Goal: Task Accomplishment & Management: Complete application form

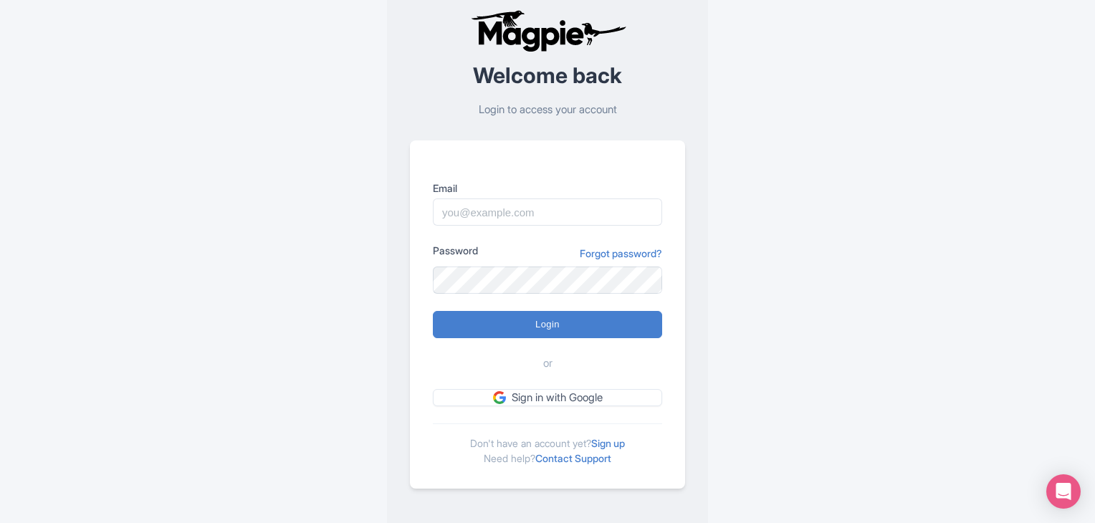
scroll to position [36, 0]
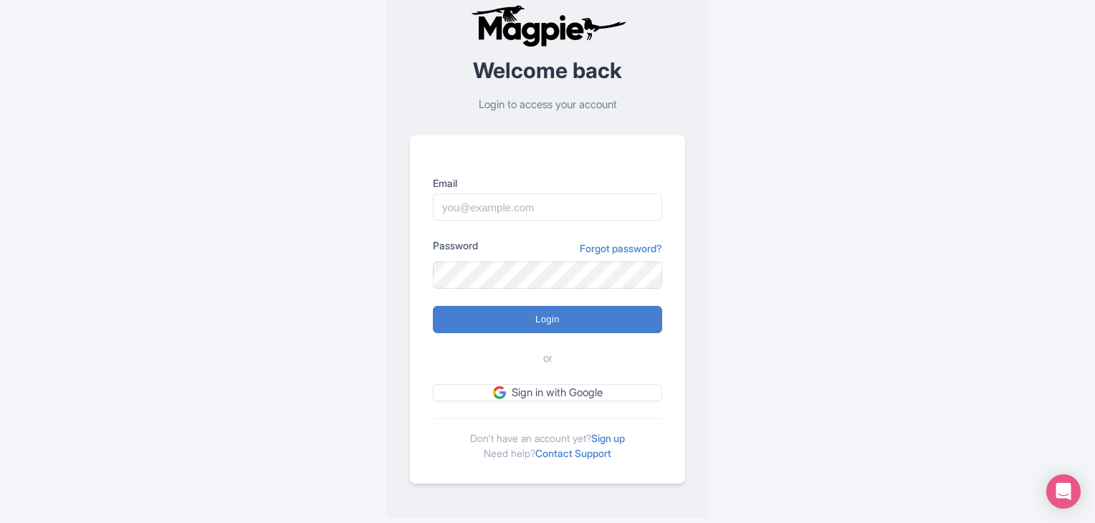
click at [629, 444] on div "Don't have an account yet? Sign up Need help? Contact Support" at bounding box center [547, 440] width 229 height 42
click at [622, 434] on link "Sign up" at bounding box center [608, 438] width 34 height 12
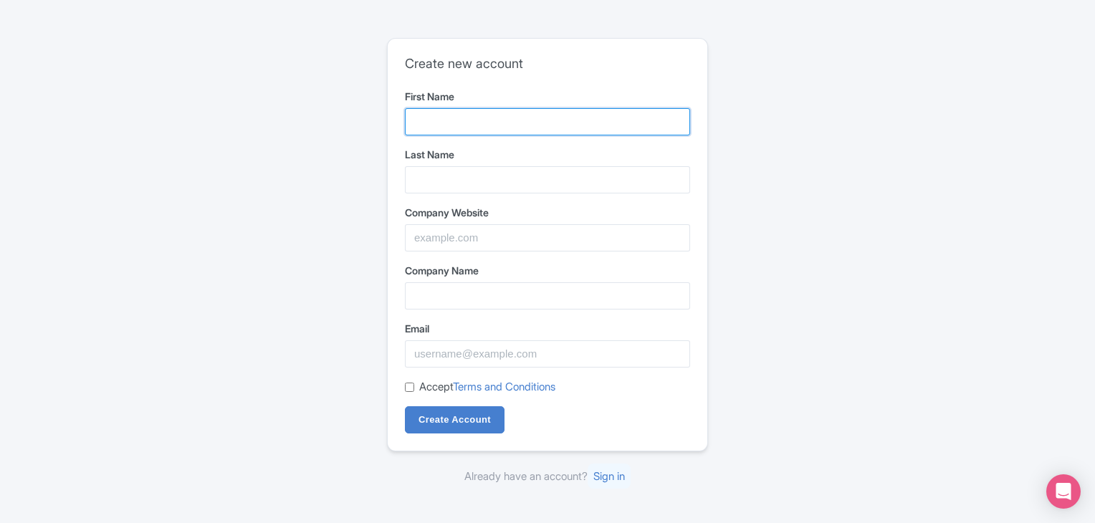
click at [473, 115] on input "First Name" at bounding box center [547, 121] width 285 height 27
type input "Sanand"
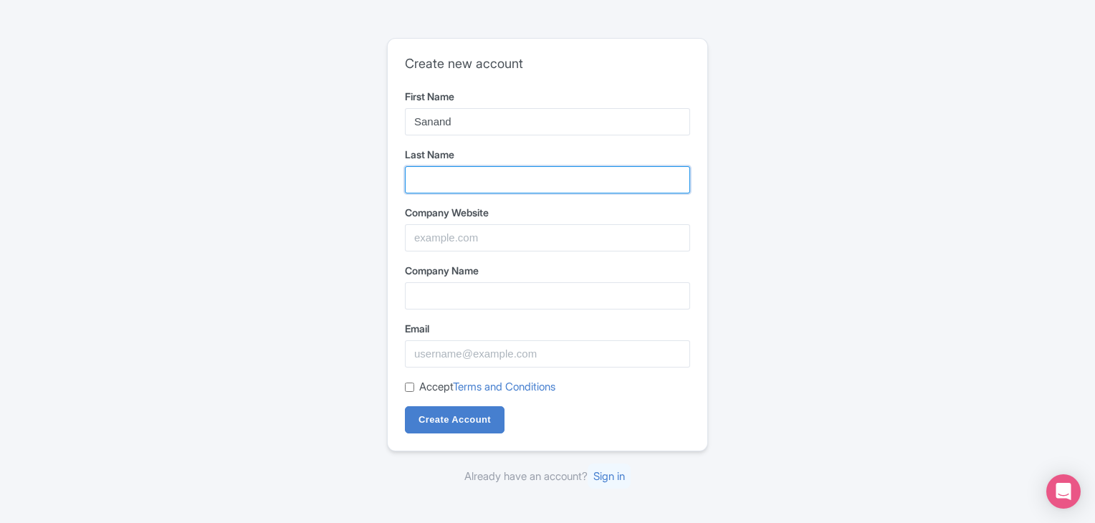
click at [440, 181] on input "Last Name" at bounding box center [547, 179] width 285 height 27
type input "Cricket"
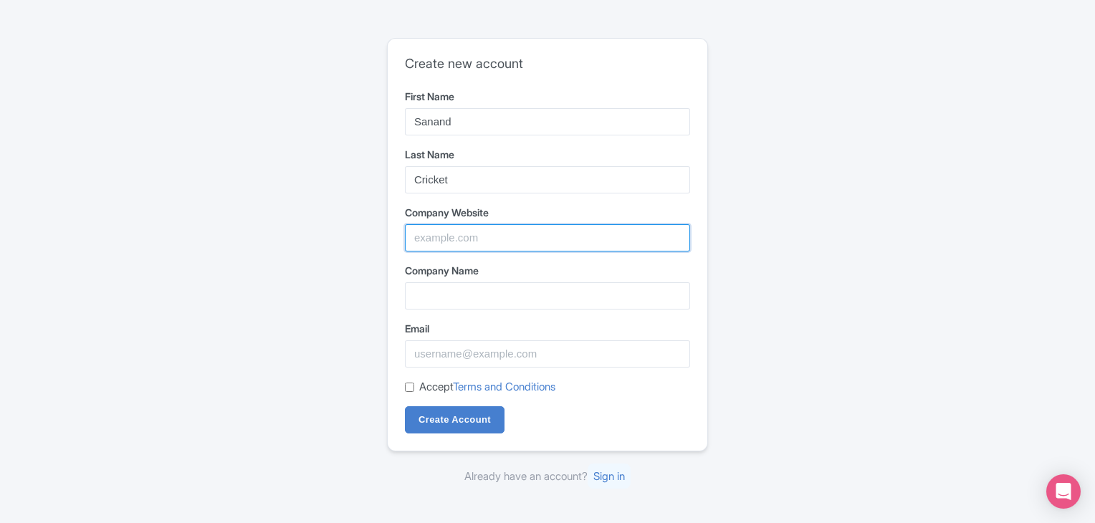
click at [474, 249] on input "Company Website" at bounding box center [547, 237] width 285 height 27
paste input "https://www.arsgrouponline.com"
type input "https://www.arsgrouponline.com"
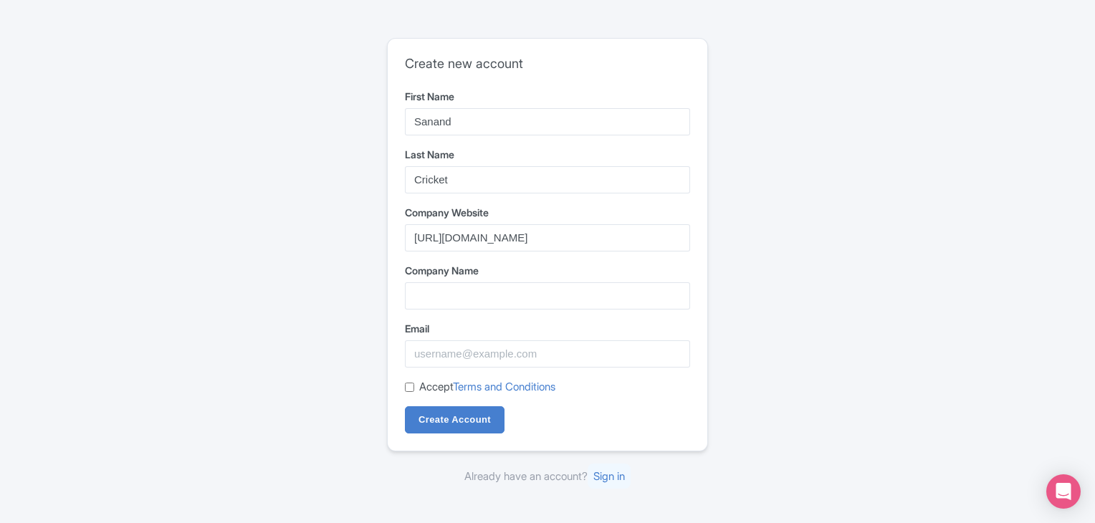
click at [447, 278] on div "Company Name" at bounding box center [547, 286] width 285 height 47
click at [450, 295] on input "Company Name" at bounding box center [547, 295] width 285 height 27
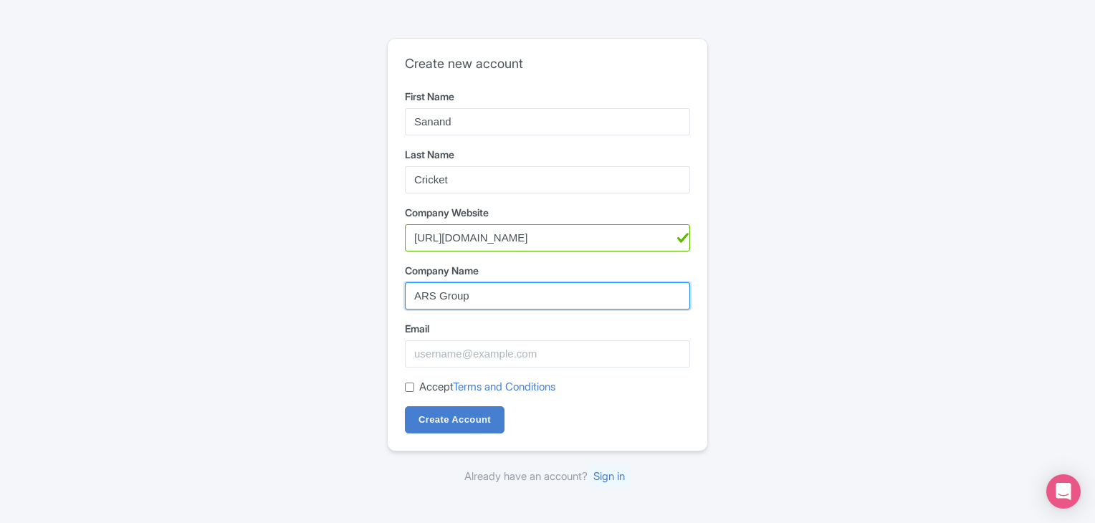
type input "ARS Group"
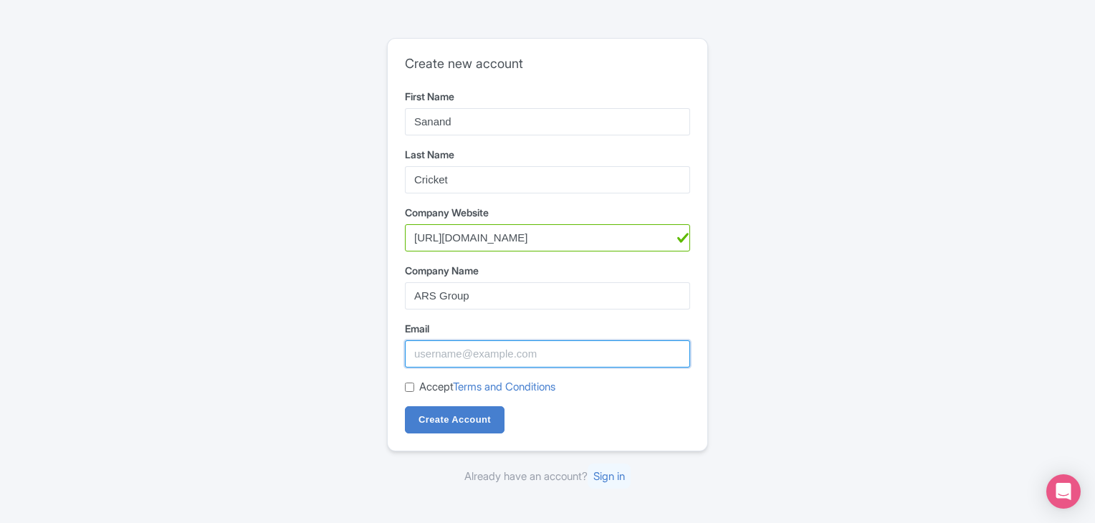
click at [455, 358] on input "Email" at bounding box center [547, 353] width 285 height 27
paste input "[EMAIL_ADDRESS][DOMAIN_NAME]"
type input "[EMAIL_ADDRESS][DOMAIN_NAME]"
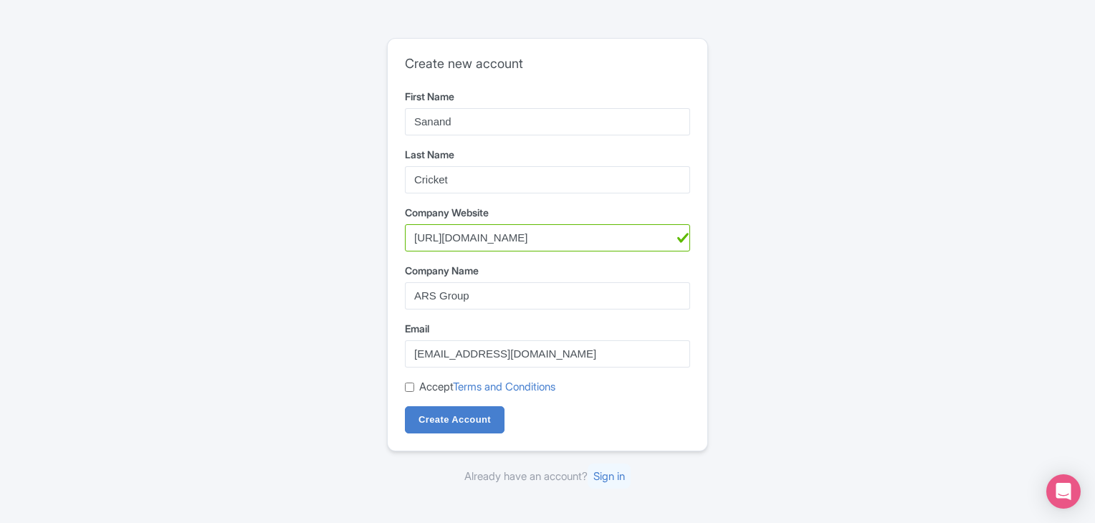
click at [405, 386] on input "Accept Terms and Conditions" at bounding box center [409, 387] width 9 height 9
checkbox input "true"
click at [426, 400] on form "First Name Sanand Last Name Cricket Company Website https://www.arsgrouponline.…" at bounding box center [547, 261] width 285 height 345
click at [430, 415] on input "Create Account" at bounding box center [455, 419] width 100 height 27
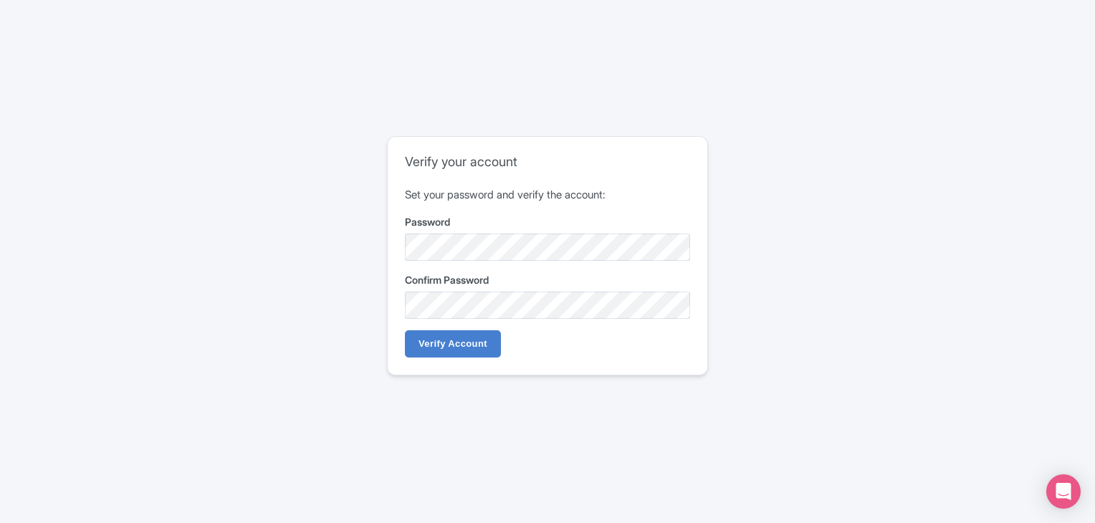
click at [471, 362] on div "Verify your account Set your password and verify the account: Password Confirm …" at bounding box center [548, 255] width 320 height 237
click at [467, 345] on input "Verify Account" at bounding box center [453, 343] width 96 height 27
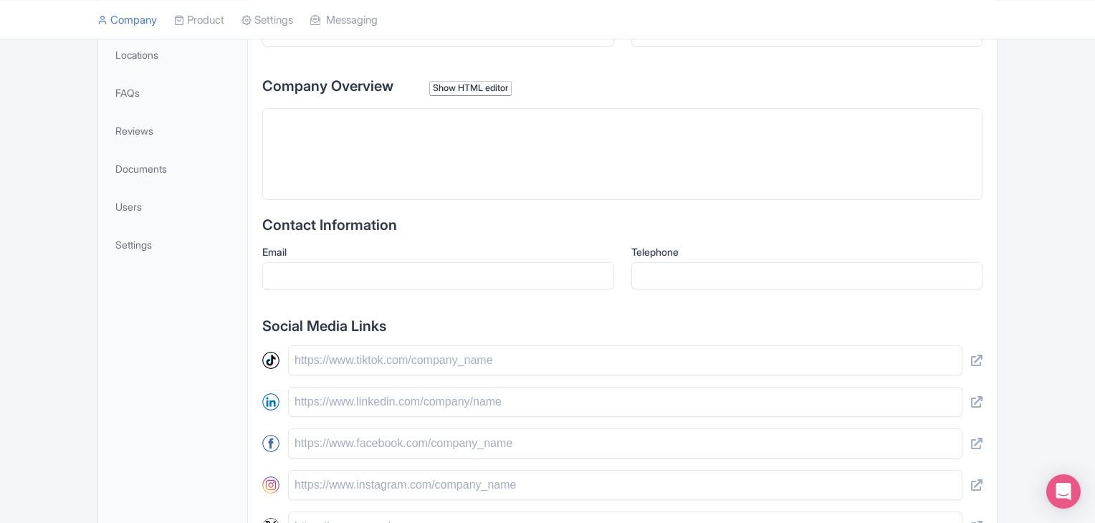
scroll to position [358, 0]
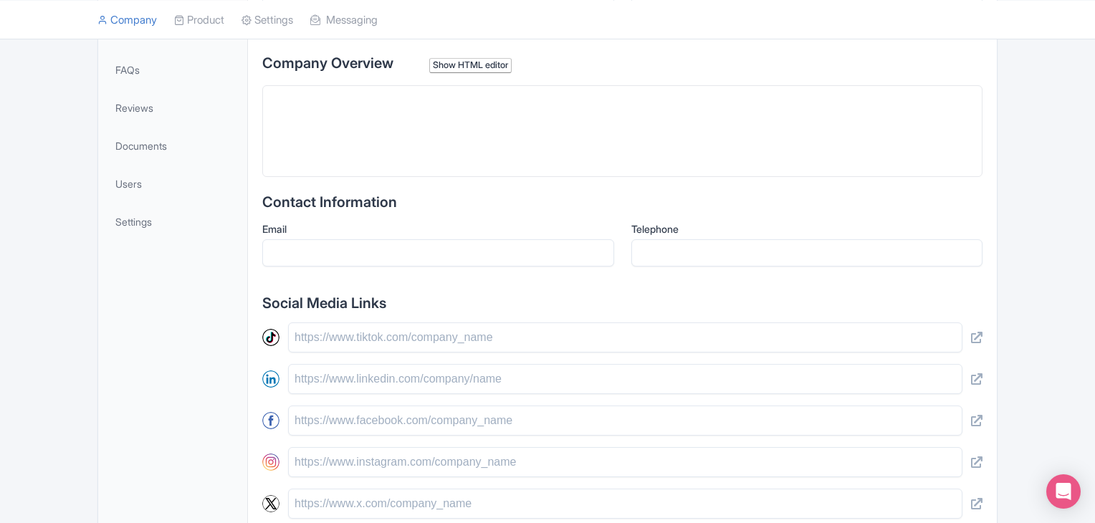
click at [327, 139] on trix-editor at bounding box center [622, 131] width 720 height 92
paste trix-editor "<div>At ARS Group Online, we’ve built a name you can trust in the world of onli…"
type trix-editor "<div>At ARS Group Online, we’ve built a name you can trust in the world of onli…"
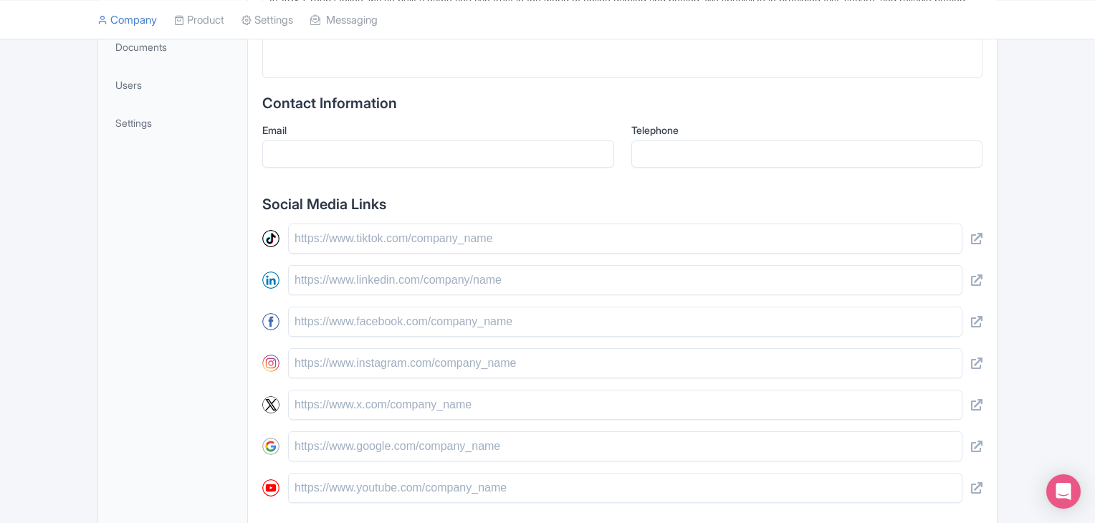
scroll to position [502, 0]
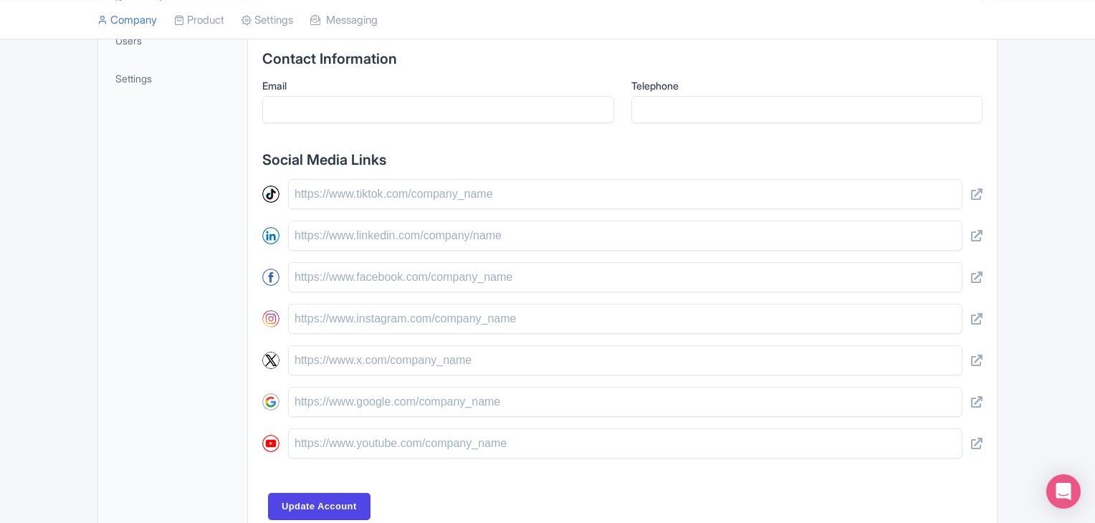
click at [295, 259] on div at bounding box center [622, 319] width 720 height 280
click at [335, 194] on input "text" at bounding box center [625, 194] width 674 height 30
click at [416, 395] on input "text" at bounding box center [625, 402] width 674 height 30
paste input "[URL][DOMAIN_NAME]"
type input "[URL][DOMAIN_NAME]"
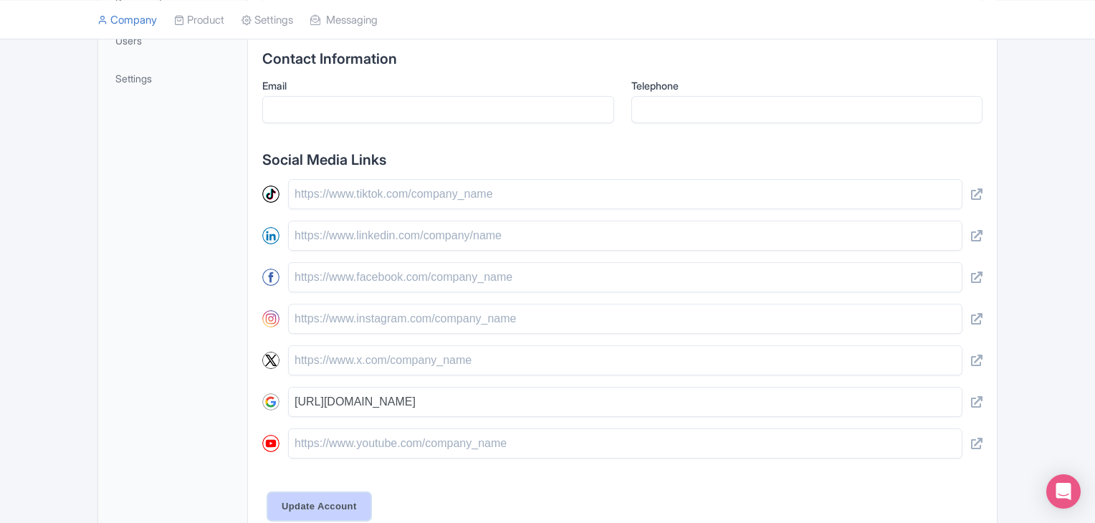
click at [335, 508] on input "Update Account" at bounding box center [319, 506] width 102 height 27
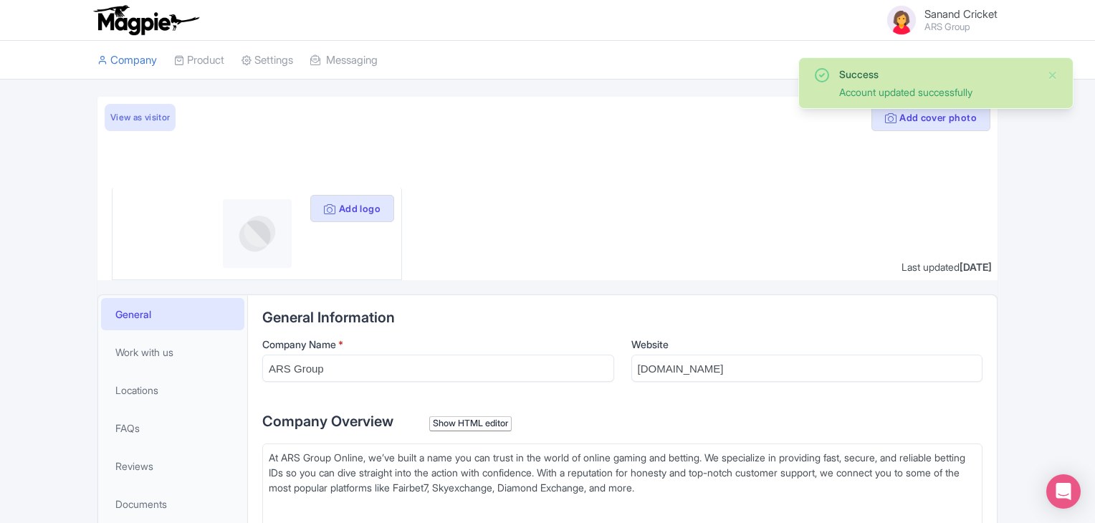
click at [957, 12] on span "Sanand Cricket" at bounding box center [961, 14] width 73 height 14
click at [163, 111] on link "View as visitor" at bounding box center [140, 117] width 71 height 27
